Goal: Task Accomplishment & Management: Manage account settings

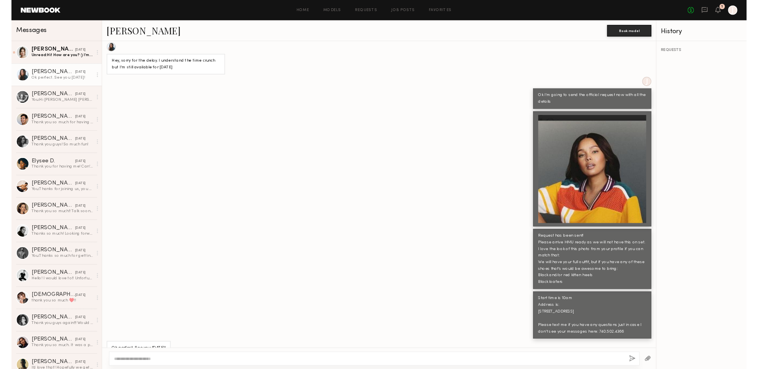
scroll to position [752, 0]
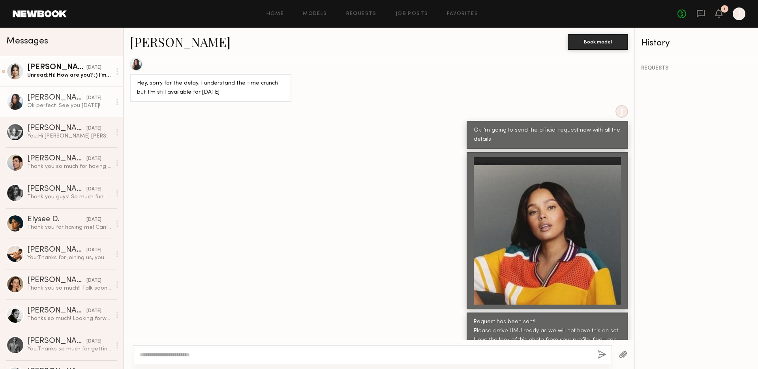
click at [64, 74] on div "Unread: Hi! How are you? :) I’m back in town and just wanted to confirm 10-1 we…" at bounding box center [69, 74] width 84 height 7
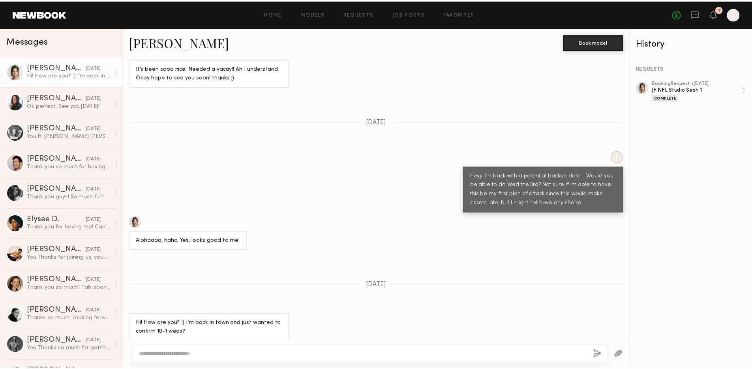
scroll to position [559, 0]
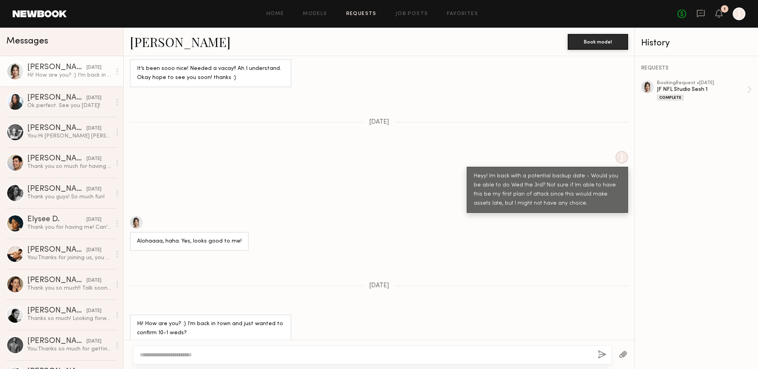
click at [368, 15] on link "Requests" at bounding box center [361, 13] width 30 height 5
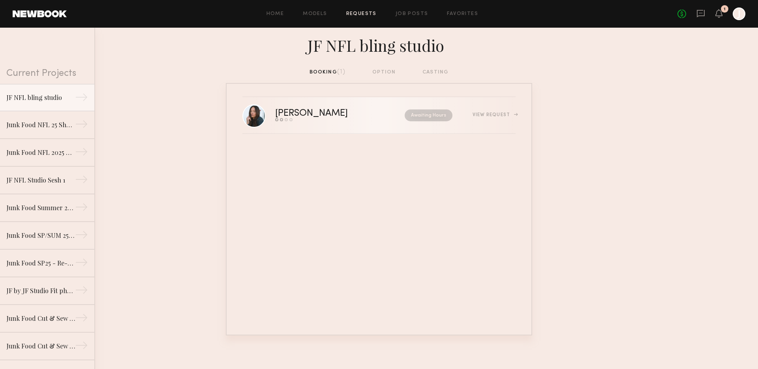
click at [493, 114] on div "View Request" at bounding box center [493, 114] width 43 height 5
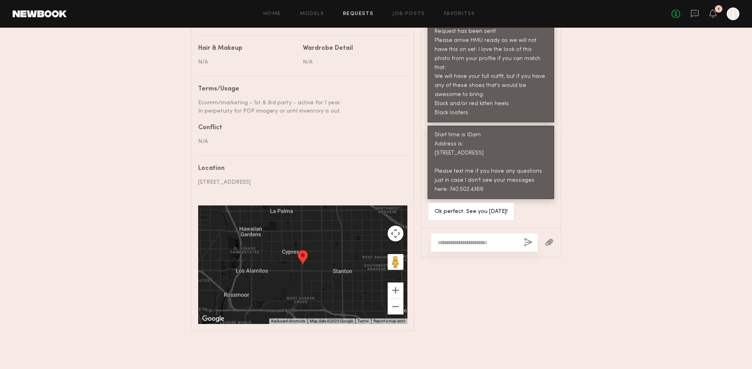
scroll to position [407, 0]
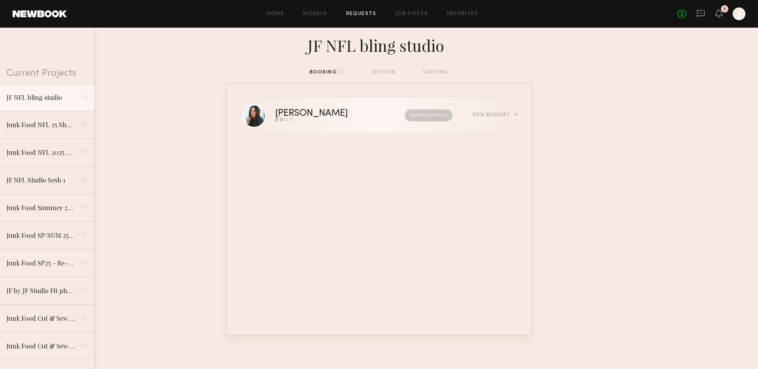
click at [513, 118] on div "[PERSON_NAME] Send request Model response Review hours worked Pay model Awaitin…" at bounding box center [395, 115] width 240 height 12
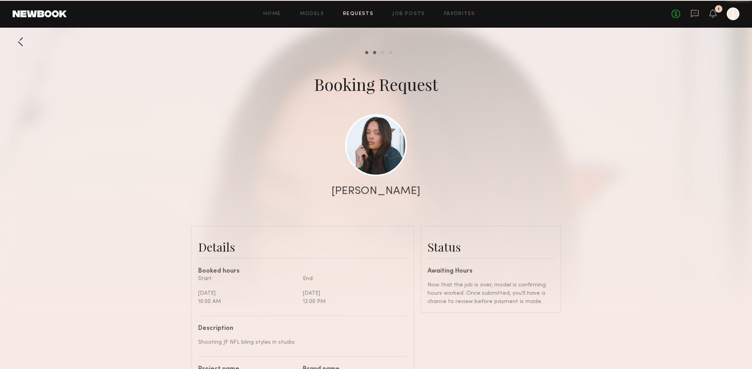
scroll to position [1105, 0]
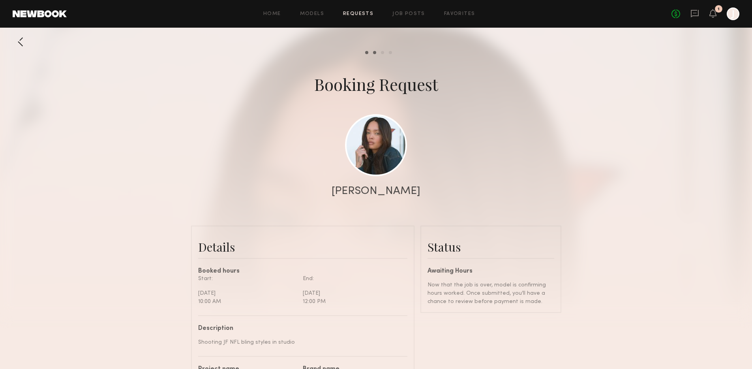
click at [663, 27] on header "Home Models Requests Job Posts Favorites Sign Out No fees up to $5,000 1 J" at bounding box center [376, 14] width 752 height 28
click at [717, 13] on div "No fees up to $5,000 1 J" at bounding box center [705, 13] width 68 height 13
click at [714, 14] on icon at bounding box center [713, 13] width 6 height 6
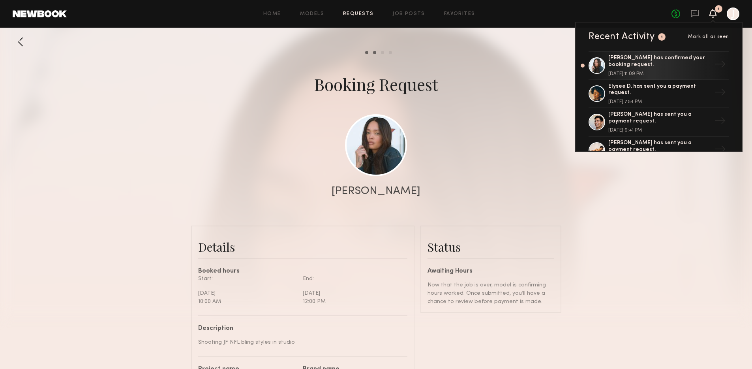
click at [645, 67] on div "[PERSON_NAME] has confirmed your booking request." at bounding box center [659, 61] width 103 height 13
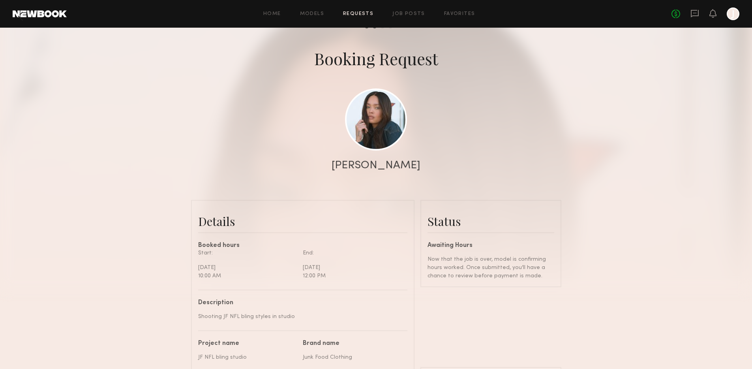
scroll to position [411, 0]
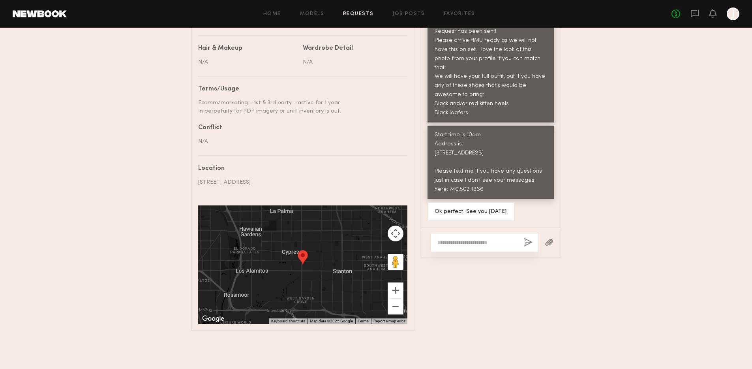
click at [51, 13] on link at bounding box center [40, 13] width 54 height 7
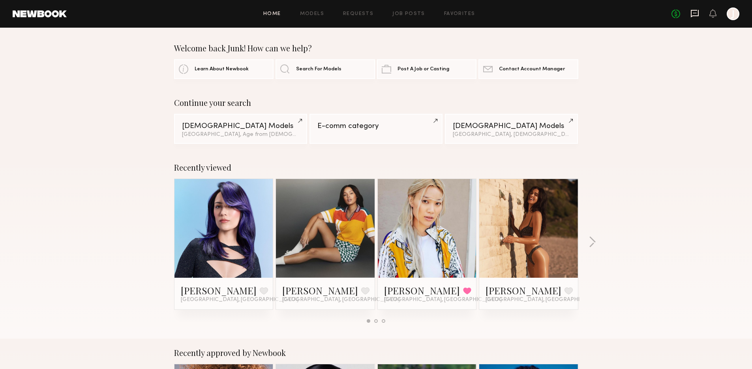
click at [692, 16] on icon at bounding box center [695, 13] width 8 height 7
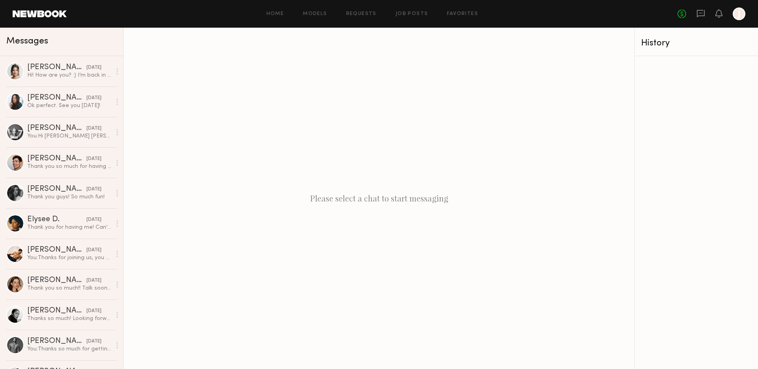
click at [678, 19] on div "No fees up to $5,000 J" at bounding box center [711, 13] width 68 height 13
click at [683, 15] on link "No fees up to $5,000" at bounding box center [681, 13] width 9 height 9
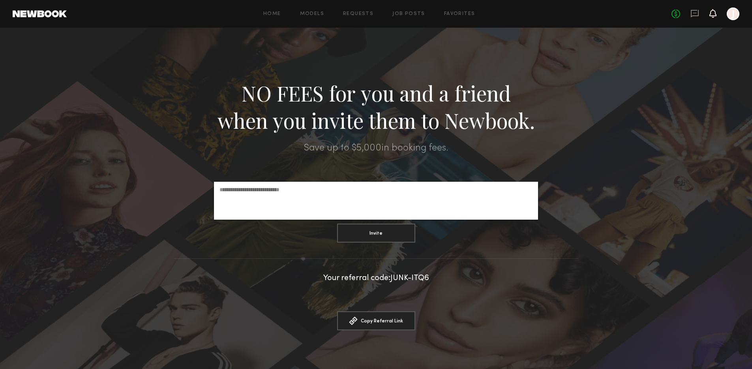
click at [710, 15] on icon at bounding box center [713, 13] width 6 height 6
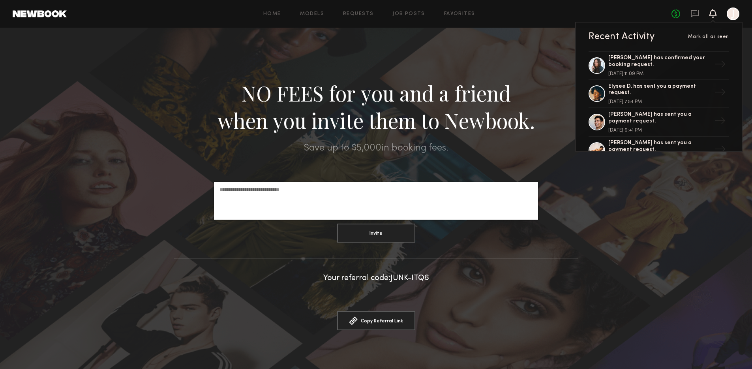
click at [734, 15] on div at bounding box center [732, 13] width 13 height 13
